Goal: Task Accomplishment & Management: Manage account settings

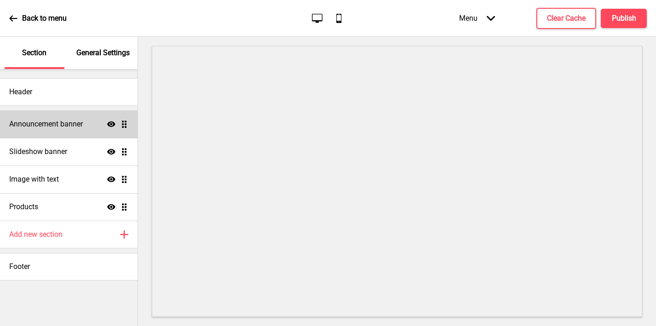
click at [60, 129] on h4 "Announcement banner" at bounding box center [46, 124] width 74 height 10
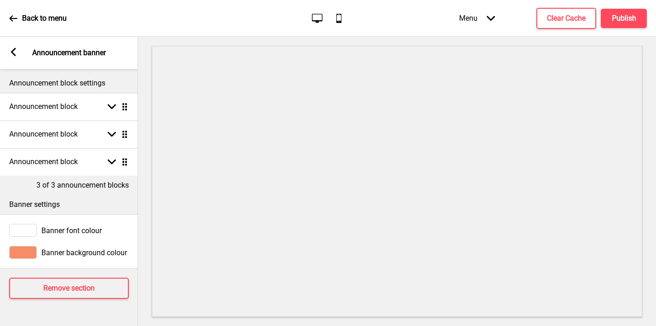
click at [16, 47] on div "Arrow left Announcement banner" at bounding box center [69, 53] width 138 height 32
click at [14, 54] on icon at bounding box center [13, 52] width 5 height 8
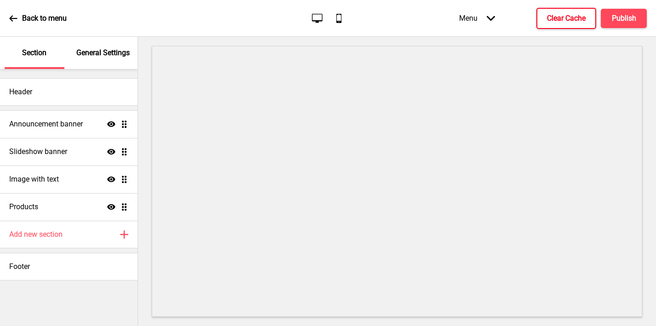
click at [560, 22] on h4 "Clear Cache" at bounding box center [566, 18] width 39 height 10
click at [496, 20] on div "Menu Arrow down" at bounding box center [477, 18] width 54 height 27
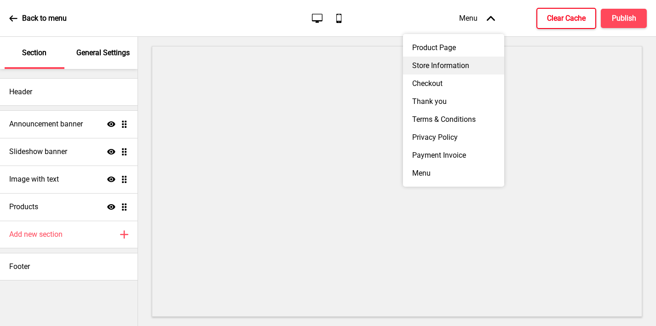
click at [439, 62] on div "Store Information" at bounding box center [453, 66] width 101 height 18
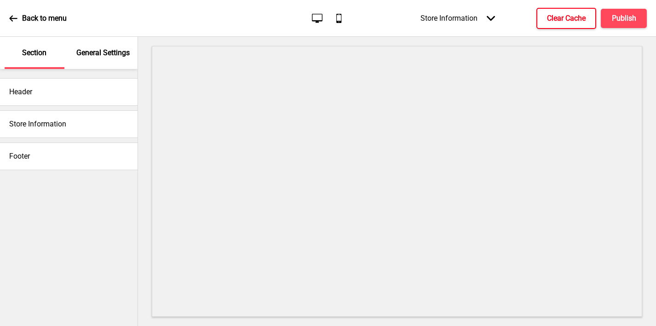
click at [105, 124] on div "Store Information" at bounding box center [69, 124] width 138 height 28
click at [32, 125] on h4 "Store Information" at bounding box center [37, 124] width 57 height 10
click at [86, 133] on div "Store Information" at bounding box center [69, 124] width 138 height 28
click at [49, 121] on h4 "Store Information" at bounding box center [37, 124] width 57 height 10
click at [38, 177] on div "Header Store Information Footer" at bounding box center [69, 197] width 138 height 257
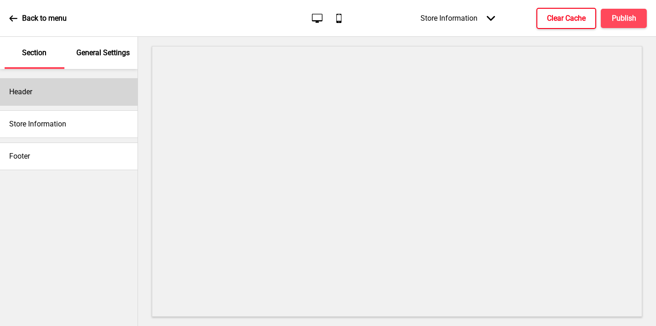
click at [41, 90] on div "Header" at bounding box center [69, 92] width 138 height 28
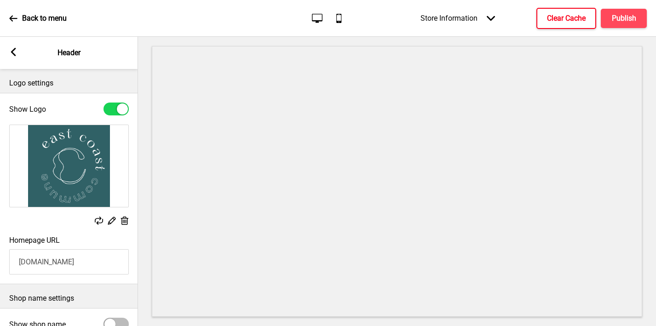
click at [15, 57] on div "Arrow left" at bounding box center [13, 53] width 8 height 10
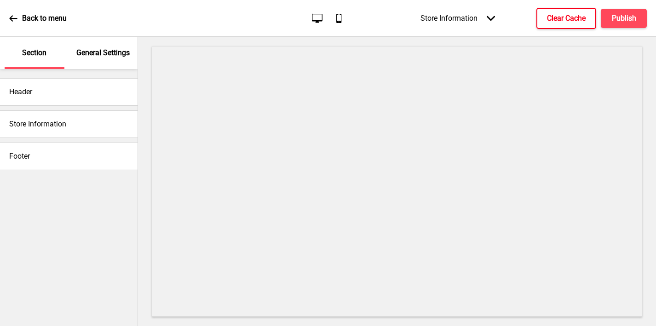
click at [109, 52] on p "General Settings" at bounding box center [102, 53] width 53 height 10
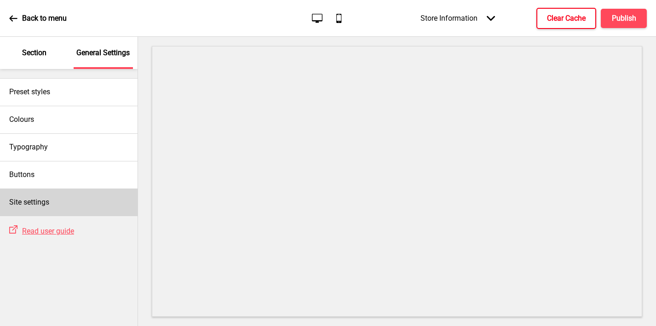
click at [65, 197] on div "Site settings" at bounding box center [69, 203] width 138 height 28
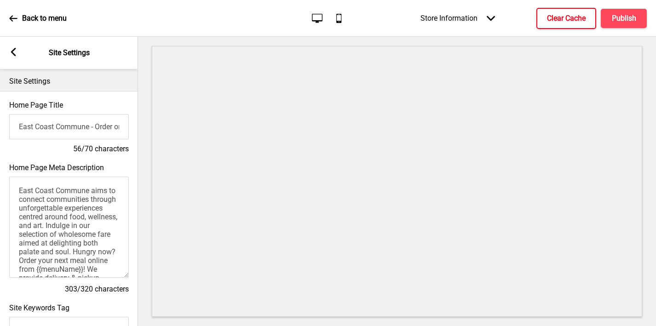
scroll to position [203, 0]
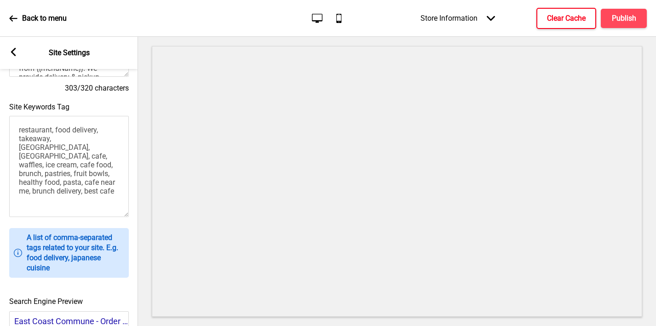
drag, startPoint x: 121, startPoint y: 184, endPoint x: 9, endPoint y: 122, distance: 127.9
click at [9, 122] on textarea "restaurant, food delivery, takeaway, [GEOGRAPHIC_DATA], [GEOGRAPHIC_DATA], cafe…" at bounding box center [69, 166] width 120 height 101
click at [65, 166] on textarea "restaurant, food delivery, takeaway, [GEOGRAPHIC_DATA], [GEOGRAPHIC_DATA], cafe…" at bounding box center [69, 166] width 120 height 101
click at [123, 183] on textarea "restaurant, food delivery, takeaway, [GEOGRAPHIC_DATA], [GEOGRAPHIC_DATA], cafe…" at bounding box center [69, 166] width 120 height 101
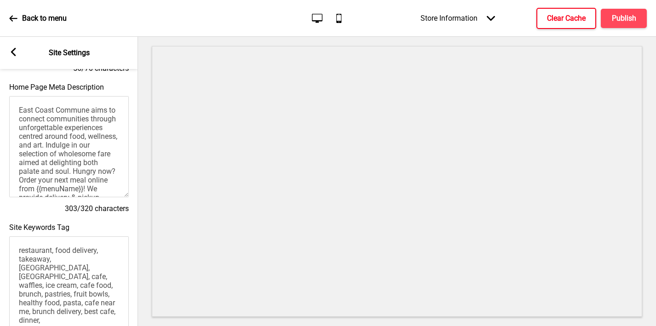
scroll to position [0, 0]
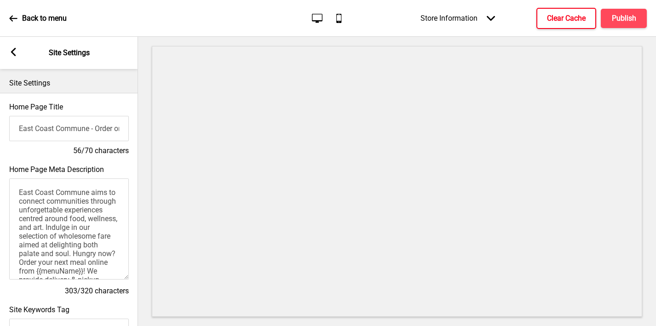
type textarea "restaurant, food delivery, takeaway, [GEOGRAPHIC_DATA], [GEOGRAPHIC_DATA], cafe…"
click at [13, 56] on rect at bounding box center [13, 52] width 8 height 8
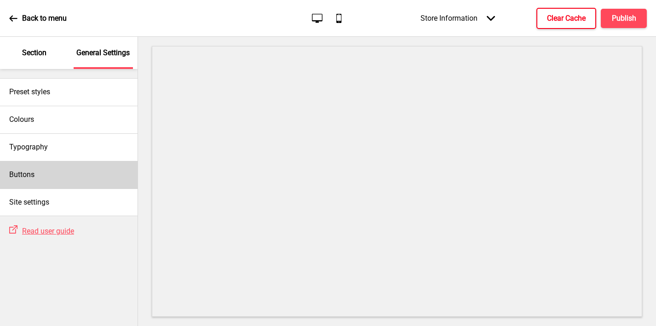
click at [36, 166] on div "Buttons" at bounding box center [69, 175] width 138 height 28
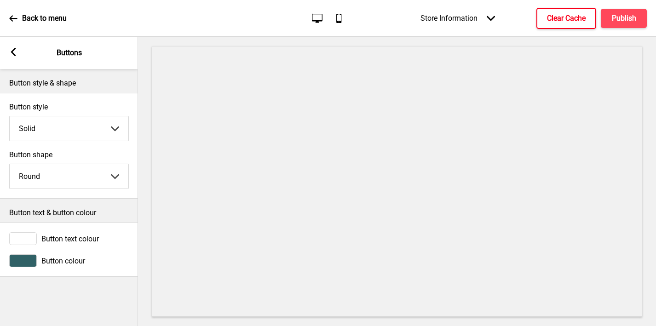
click at [15, 52] on rect at bounding box center [13, 52] width 8 height 8
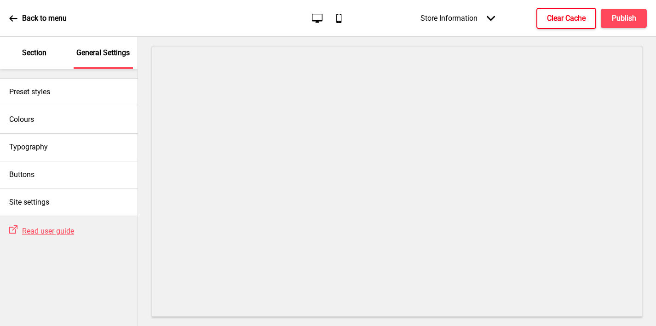
click at [37, 51] on p "Section" at bounding box center [34, 53] width 24 height 10
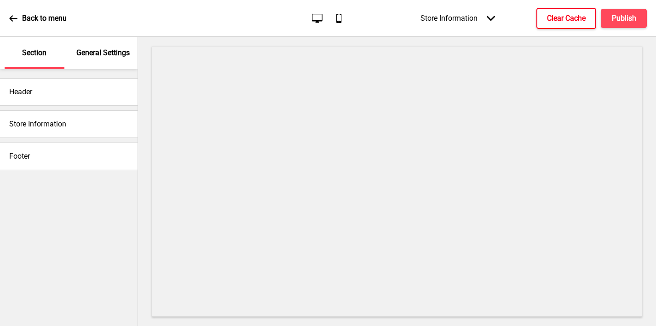
click at [37, 125] on h4 "Store Information" at bounding box center [37, 124] width 57 height 10
click at [49, 123] on h4 "Store Information" at bounding box center [37, 124] width 57 height 10
drag, startPoint x: 49, startPoint y: 123, endPoint x: 108, endPoint y: 126, distance: 58.5
click at [63, 122] on h4 "Store Information" at bounding box center [37, 124] width 57 height 10
click at [108, 126] on div "Store Information" at bounding box center [69, 124] width 138 height 28
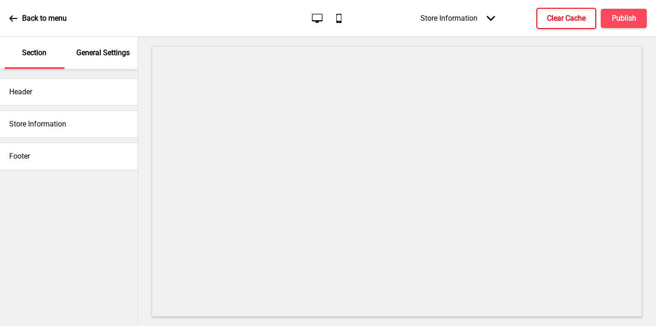
click at [108, 126] on div "Store Information" at bounding box center [69, 124] width 138 height 28
click at [11, 17] on icon at bounding box center [13, 18] width 8 height 6
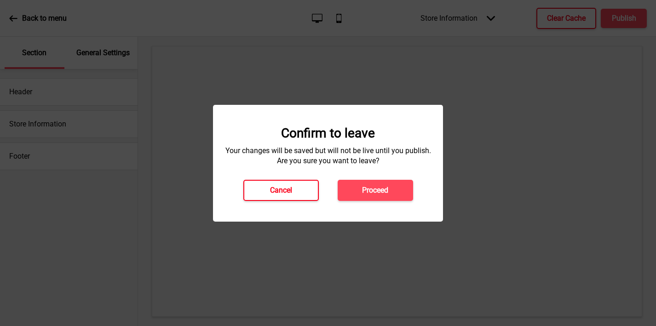
click at [265, 193] on button "Cancel" at bounding box center [280, 190] width 75 height 21
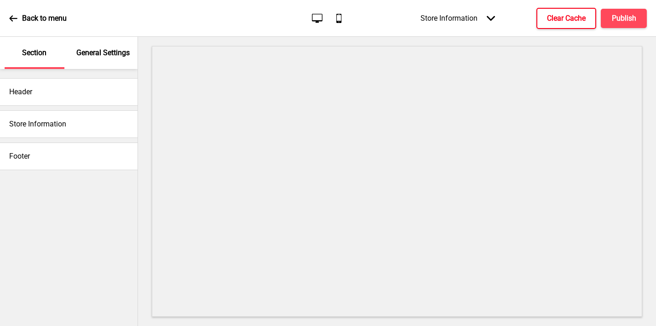
click at [462, 17] on div "Store Information Arrow down" at bounding box center [457, 18] width 93 height 27
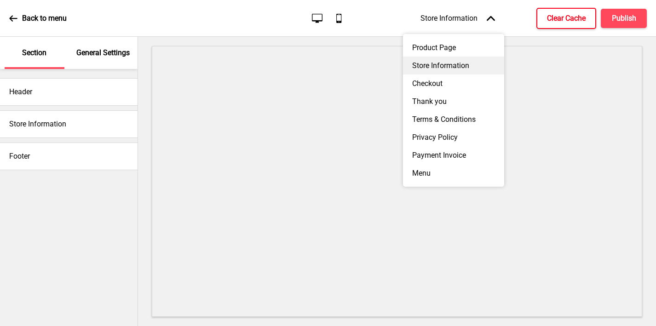
click at [463, 63] on div "Store Information" at bounding box center [453, 66] width 101 height 18
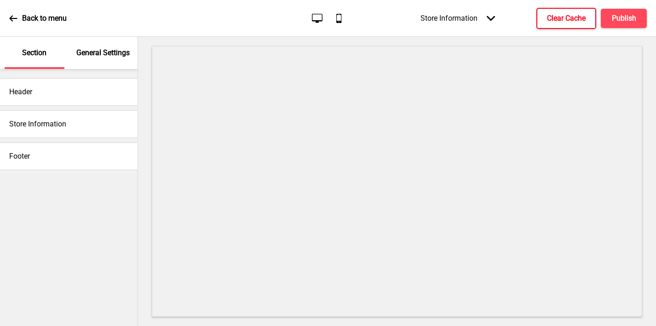
click at [462, 24] on div "Store Information Arrow down" at bounding box center [457, 18] width 93 height 27
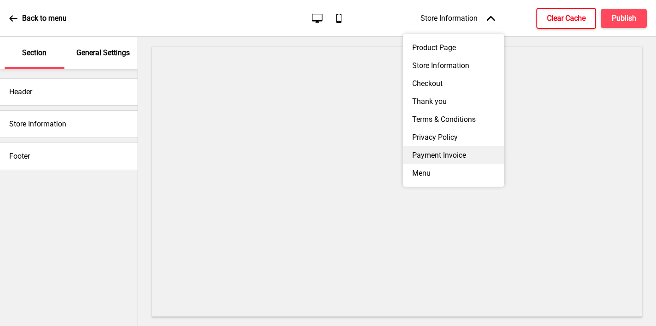
click at [443, 156] on div "Payment Invoice" at bounding box center [453, 155] width 101 height 18
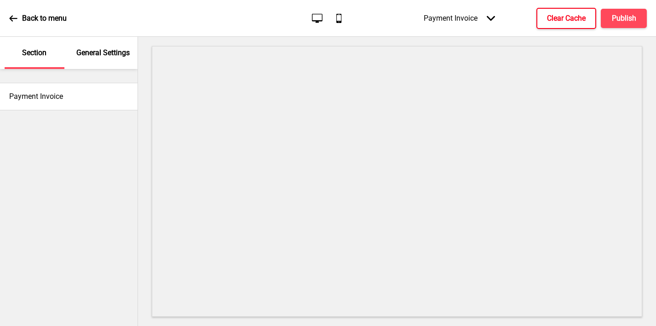
click at [61, 92] on h4 "Payment Invoice" at bounding box center [36, 97] width 54 height 10
click at [40, 104] on div "Payment Invoice" at bounding box center [69, 97] width 138 height 28
click at [99, 52] on p "General Settings" at bounding box center [102, 53] width 53 height 10
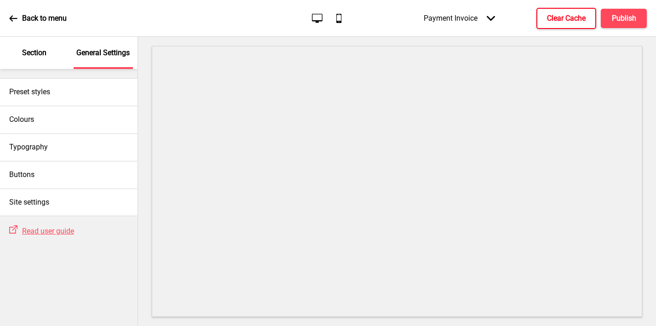
click at [490, 19] on icon at bounding box center [491, 18] width 8 height 5
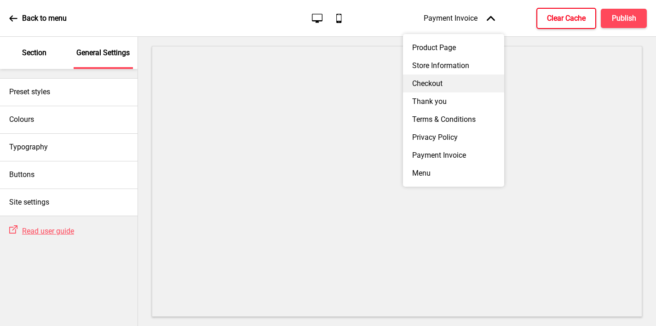
click at [440, 88] on div "Checkout" at bounding box center [453, 84] width 101 height 18
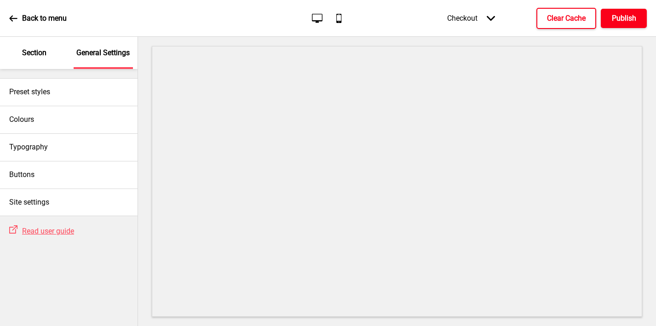
click at [633, 17] on h4 "Publish" at bounding box center [624, 18] width 24 height 10
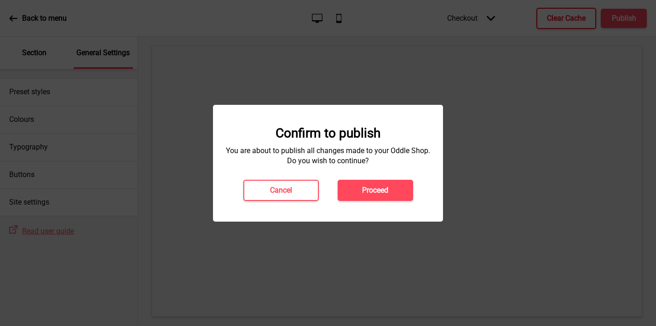
click at [379, 189] on h4 "Proceed" at bounding box center [375, 190] width 26 height 10
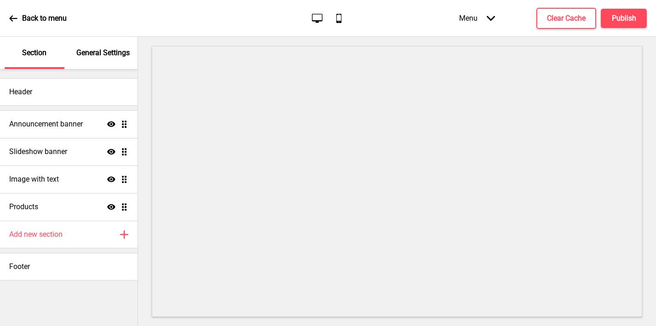
click at [90, 43] on div "General Settings" at bounding box center [104, 53] width 60 height 32
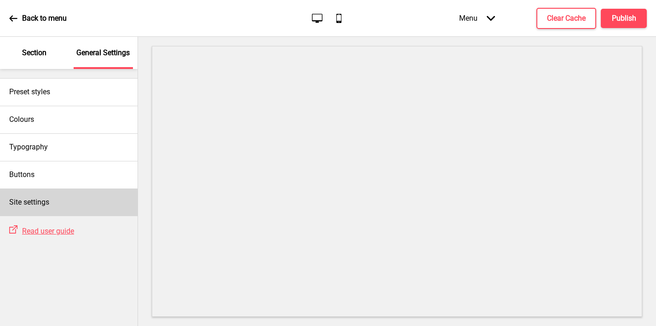
click at [60, 212] on div "Site settings" at bounding box center [69, 203] width 138 height 28
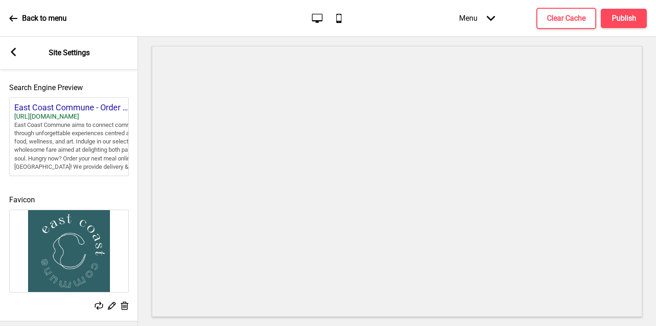
scroll to position [444, 0]
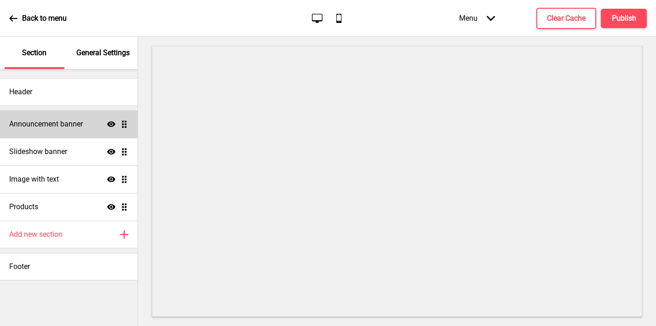
click at [39, 117] on div "Announcement banner Show Drag" at bounding box center [69, 124] width 138 height 28
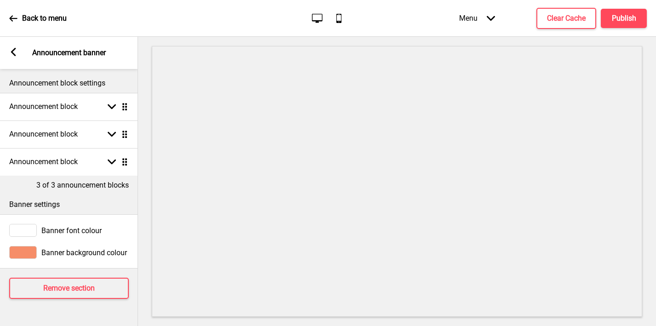
click at [13, 51] on icon at bounding box center [13, 52] width 5 height 8
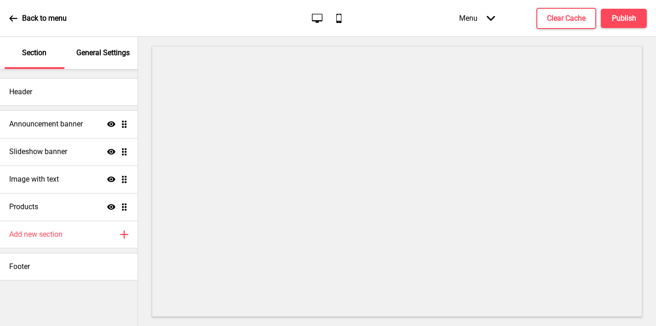
click at [479, 21] on div "Menu Arrow down" at bounding box center [477, 18] width 54 height 27
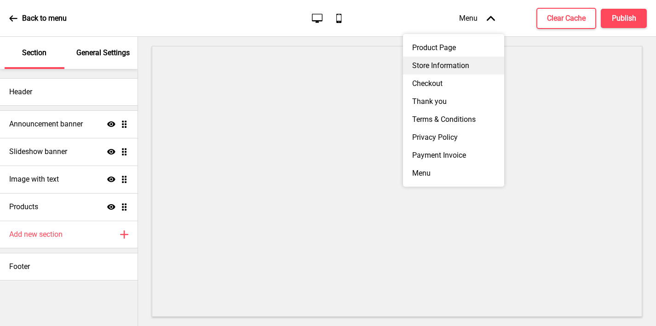
click at [458, 69] on div "Store Information" at bounding box center [453, 66] width 101 height 18
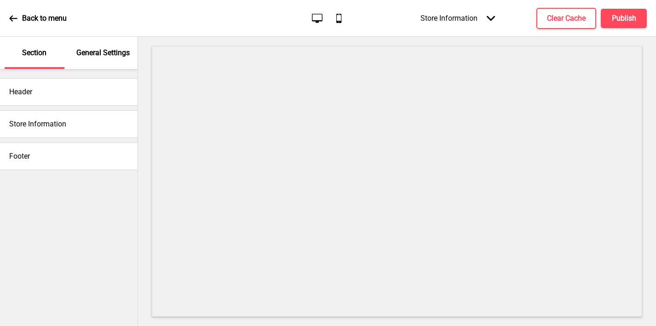
click at [93, 128] on div "Store Information" at bounding box center [69, 124] width 138 height 28
click at [93, 63] on div "General Settings" at bounding box center [104, 53] width 60 height 32
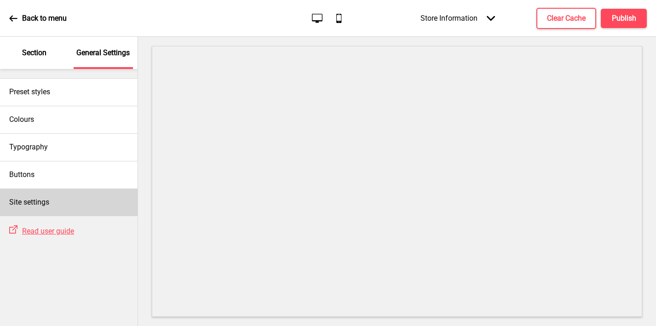
click at [48, 198] on h4 "Site settings" at bounding box center [29, 202] width 40 height 10
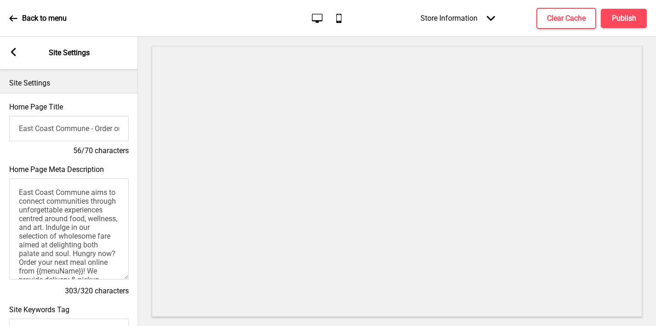
click at [102, 133] on input "East Coast Commune - Order online for delivery & pickup!" at bounding box center [69, 128] width 120 height 25
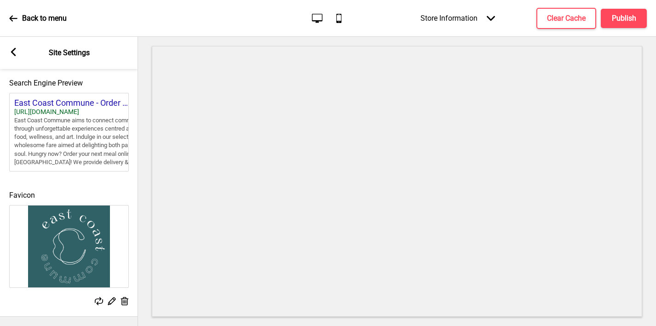
scroll to position [444, 0]
click at [18, 24] on div "Back to menu" at bounding box center [38, 18] width 58 height 25
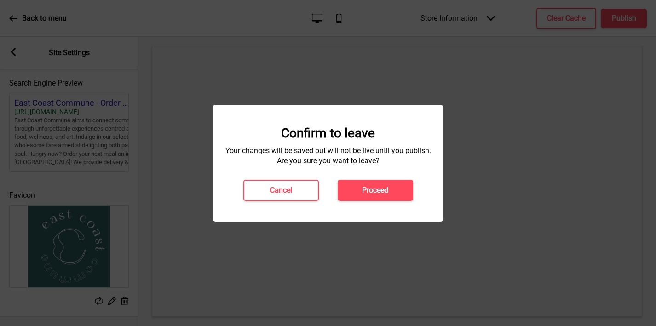
click at [375, 191] on h4 "Proceed" at bounding box center [375, 190] width 26 height 10
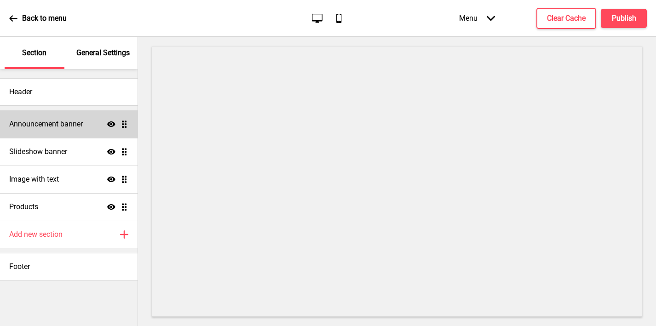
click at [77, 131] on div "Announcement banner Show Drag" at bounding box center [69, 124] width 138 height 28
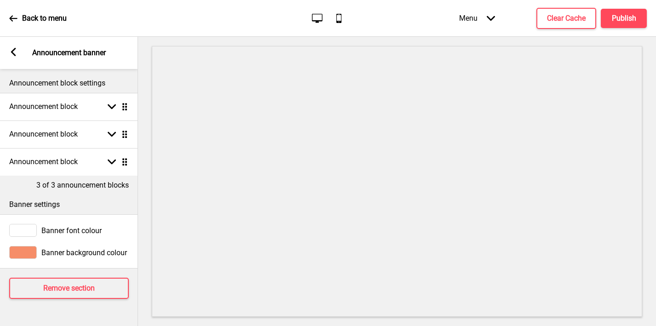
click at [20, 18] on div "Back to menu" at bounding box center [38, 18] width 58 height 25
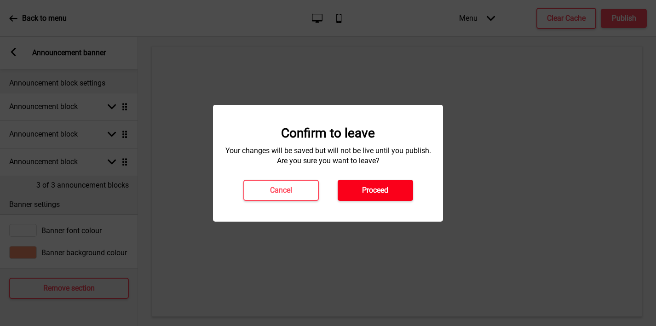
click at [367, 196] on button "Proceed" at bounding box center [375, 190] width 75 height 21
